Goal: Task Accomplishment & Management: Manage account settings

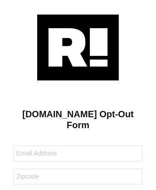
click at [78, 47] on img at bounding box center [78, 48] width 82 height 66
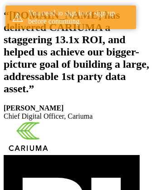
scroll to position [167, 0]
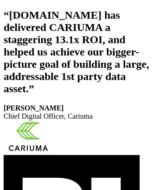
scroll to position [153, 0]
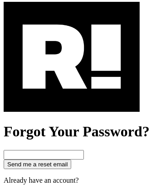
click at [72, 96] on img at bounding box center [72, 57] width 136 height 110
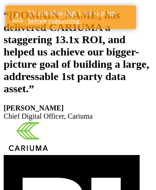
scroll to position [167, 0]
